Goal: Communication & Community: Answer question/provide support

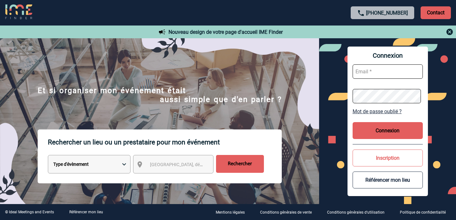
type input "afbonhomme@ime-groupe.com"
click at [381, 130] on button "Connexion" at bounding box center [388, 130] width 70 height 17
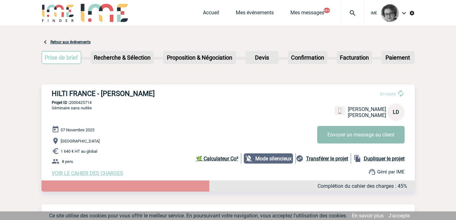
click at [350, 138] on button "Envoyer un message au client" at bounding box center [360, 135] width 87 height 18
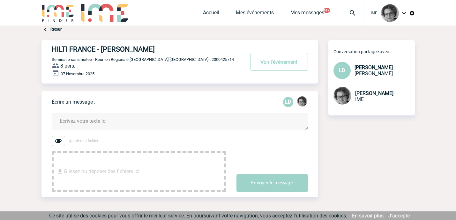
drag, startPoint x: 409, startPoint y: 128, endPoint x: 413, endPoint y: 130, distance: 4.4
click at [409, 128] on div "HILTI FRANCE - [PERSON_NAME] Voir l'événement Séminaire sans nuitée - Réunion R…" at bounding box center [227, 126] width 373 height 172
click at [362, 182] on div "HILTI FRANCE - [PERSON_NAME] Voir l'événement Séminaire sans nuitée - Réunion R…" at bounding box center [227, 126] width 373 height 172
click at [228, 111] on form "Ajouter un fichier Glissez ou déposer des fichiers ici Envoyer le message" at bounding box center [185, 148] width 266 height 87
drag, startPoint x: 51, startPoint y: 50, endPoint x: 148, endPoint y: 56, distance: 96.8
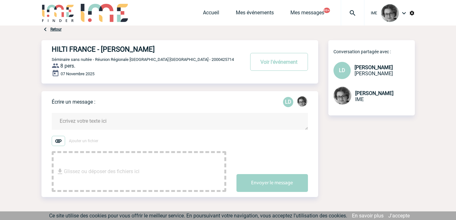
click at [148, 56] on div "HILTI FRANCE - [PERSON_NAME] Voir l'événement Séminaire sans nuitée - Réunion R…" at bounding box center [179, 61] width 277 height 43
copy h4 "HILTI FRANCE - [PERSON_NAME]"
click at [139, 107] on form "Ajouter un fichier Glissez ou déposer des fichiers ici Envoyer le message" at bounding box center [185, 148] width 266 height 87
drag, startPoint x: 182, startPoint y: 60, endPoint x: 158, endPoint y: 61, distance: 24.3
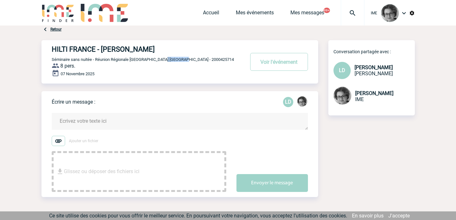
click at [158, 61] on p "Séminaire sans nuitée - Réunion Régionale [GEOGRAPHIC_DATA] [GEOGRAPHIC_DATA] -…" at bounding box center [147, 59] width 191 height 5
copy span "2000425714"
click at [354, 161] on div "HILTI FRANCE - [PERSON_NAME] Voir l'événement Séminaire sans nuitée - Réunion R…" at bounding box center [227, 126] width 373 height 172
click at [93, 69] on div "HILTI FRANCE - [PERSON_NAME] Voir l'événement Séminaire sans nuitée - Réunion R…" at bounding box center [185, 59] width 266 height 38
drag, startPoint x: 185, startPoint y: 59, endPoint x: 157, endPoint y: 61, distance: 27.8
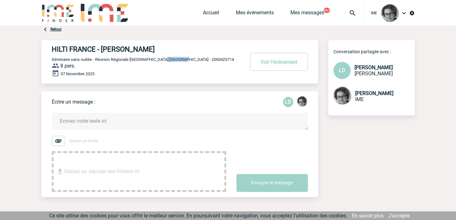
click at [157, 61] on p "Séminaire sans nuitée - Réunion Régionale [GEOGRAPHIC_DATA] [GEOGRAPHIC_DATA] -…" at bounding box center [147, 59] width 191 height 5
copy span "2000425714"
click at [135, 86] on div "HILTI FRANCE - [PERSON_NAME] Voir l'événement Séminaire sans nuitée - Réunion R…" at bounding box center [227, 126] width 373 height 172
